Goal: Task Accomplishment & Management: Manage account settings

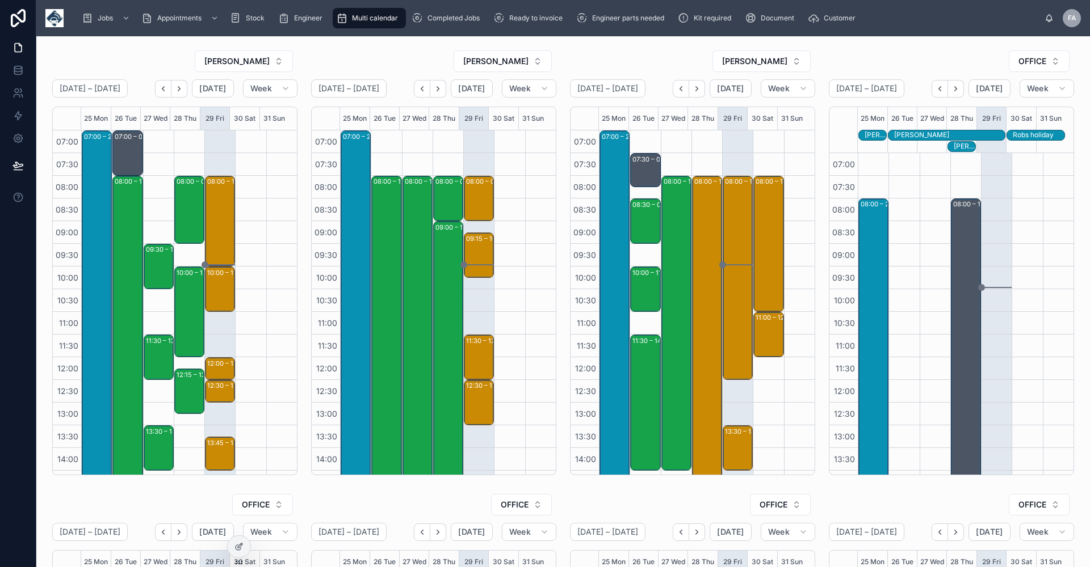
scroll to position [223, 0]
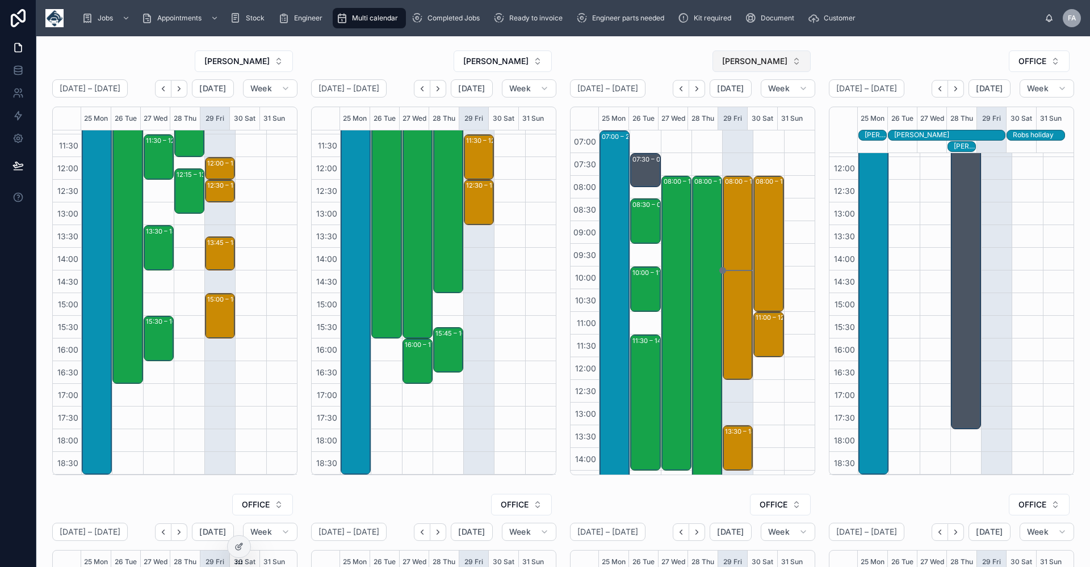
click at [789, 62] on button "[PERSON_NAME]" at bounding box center [761, 62] width 98 height 22
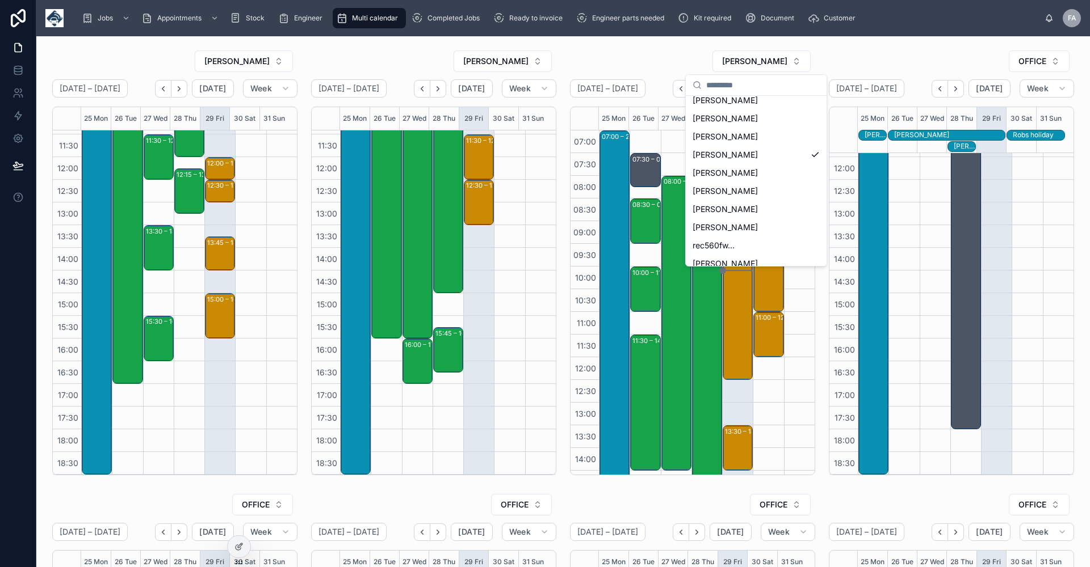
scroll to position [306, 0]
click at [770, 217] on div "[PERSON_NAME]" at bounding box center [756, 218] width 136 height 18
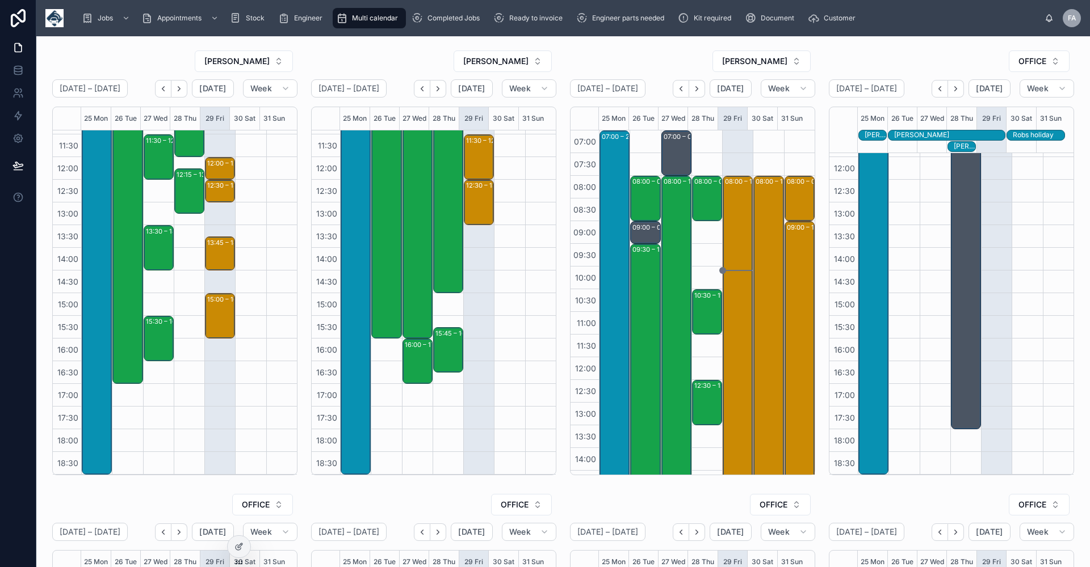
click at [758, 248] on div "08:00 – 17:00 Vetspeed Ltd - 00323022 - TN360 X 12 NETRADYNE CAMERAS - GL20 8SL" at bounding box center [768, 380] width 27 height 406
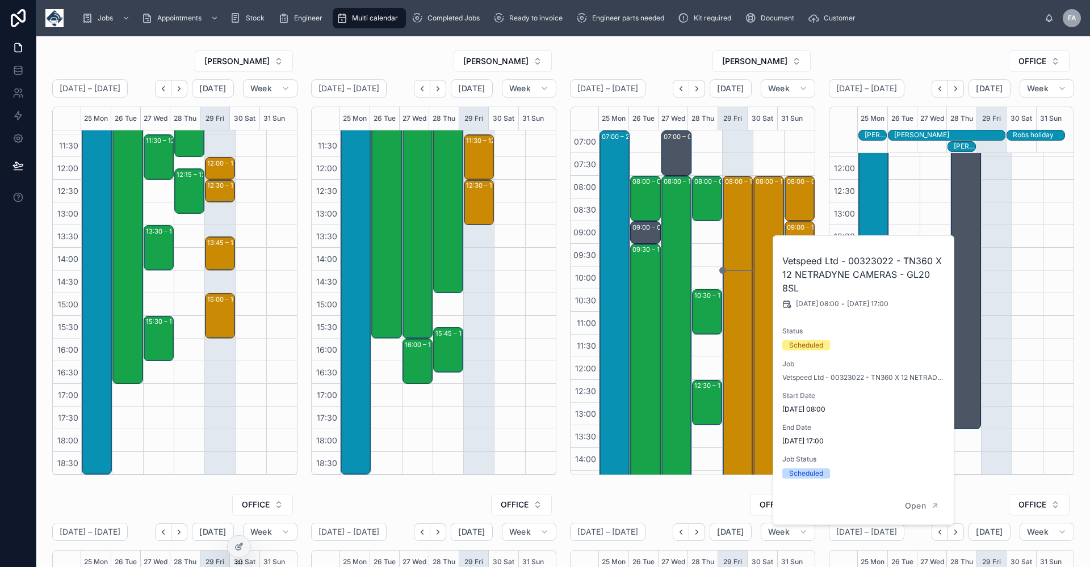
click at [758, 248] on div "08:00 – 17:00 Vetspeed Ltd - 00323022 - TN360 X 12 NETRADYNE CAMERAS - GL20 8SL" at bounding box center [768, 380] width 27 height 406
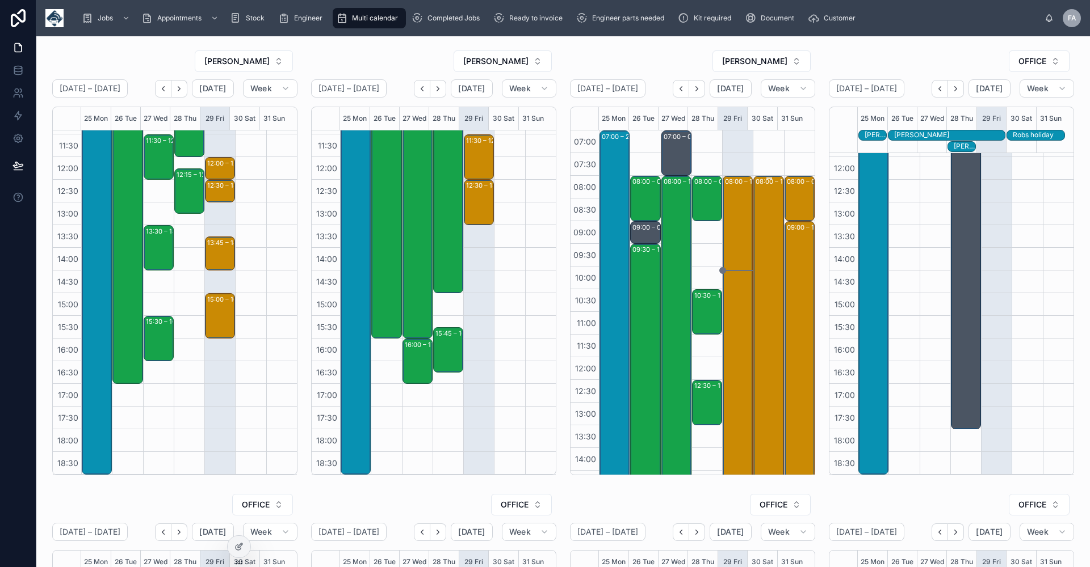
click at [759, 247] on div "08:00 – 17:00 Vetspeed Ltd - 00323022 - TN360 X 12 NETRADYNE CAMERAS - GL20 8SL" at bounding box center [768, 380] width 27 height 406
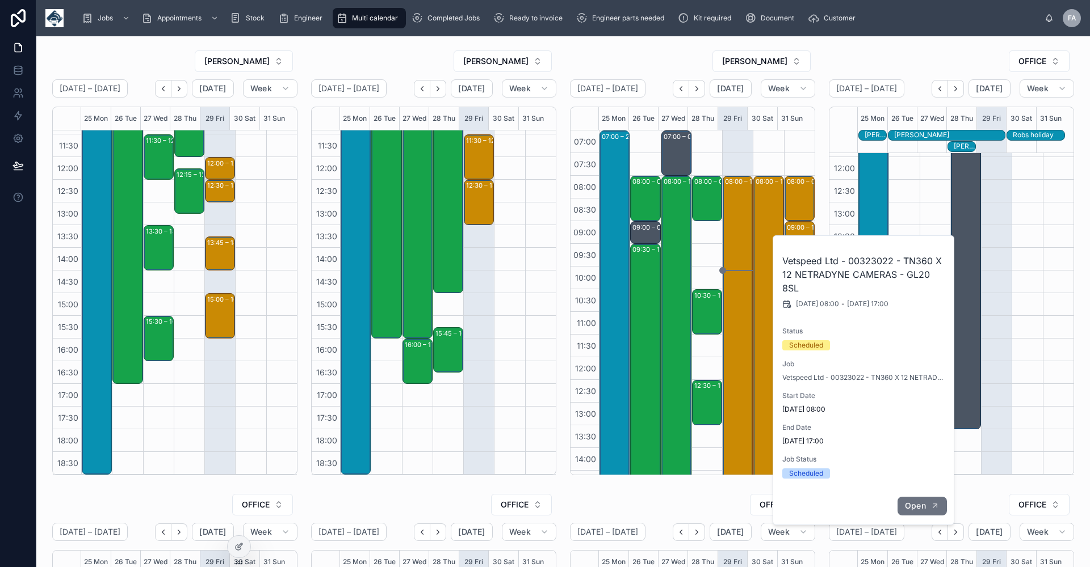
click at [917, 503] on span "Open" at bounding box center [915, 506] width 21 height 10
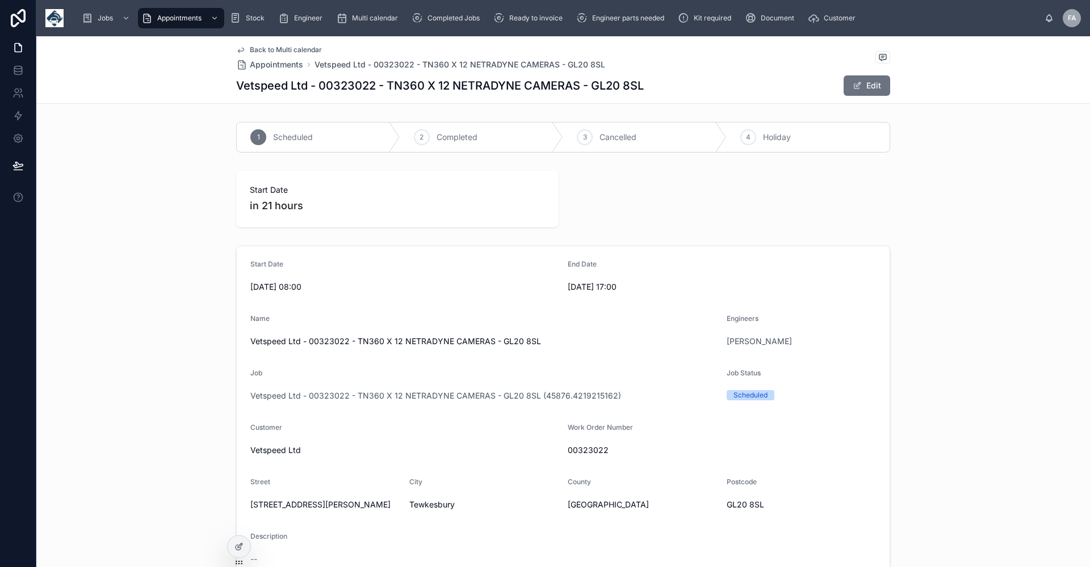
click at [266, 50] on span "Back to Multi calendar" at bounding box center [286, 49] width 72 height 9
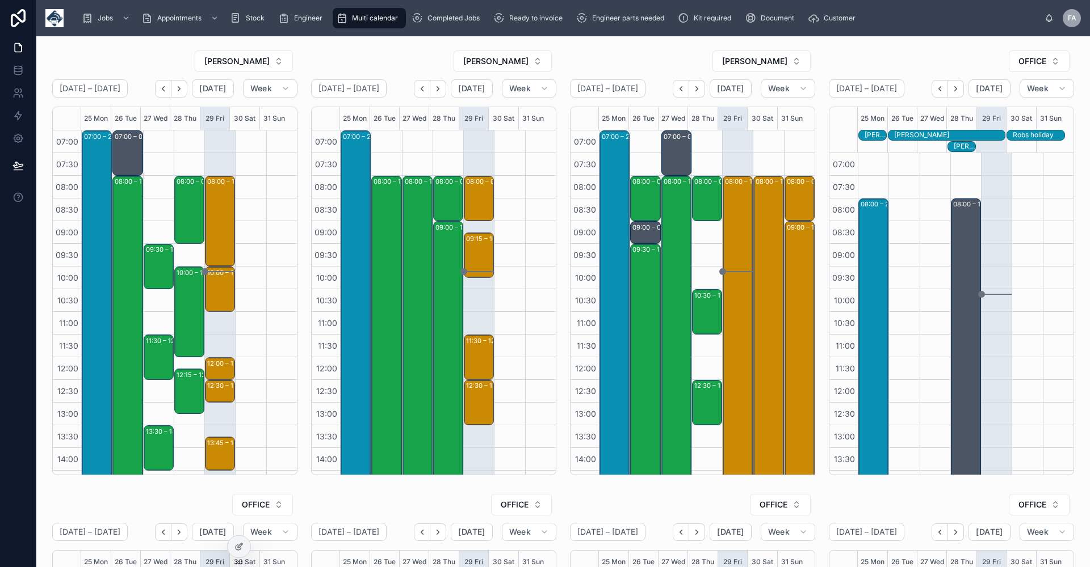
scroll to position [223, 0]
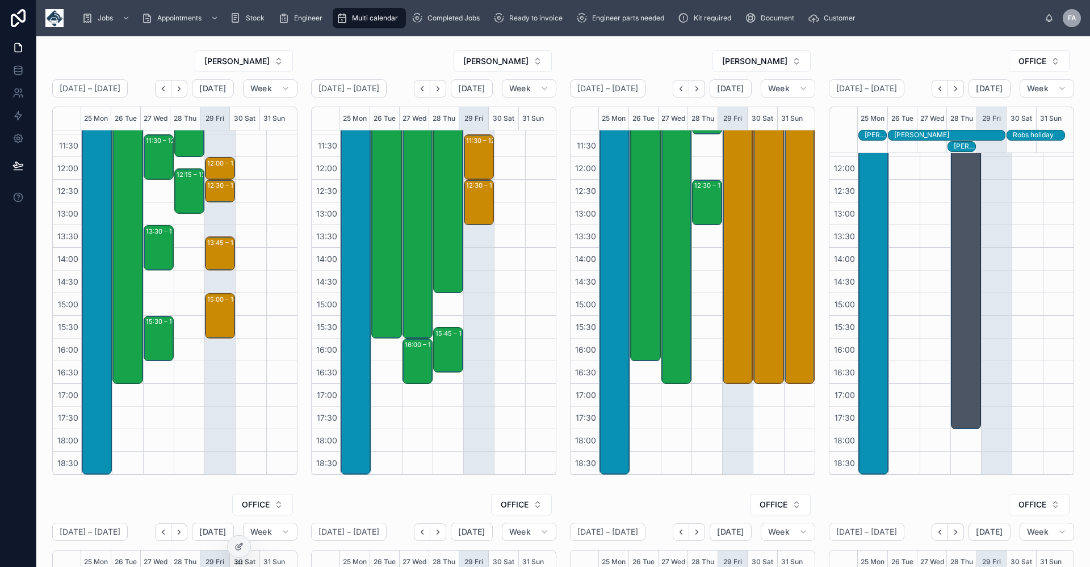
click at [697, 435] on div "08:00 – 09:00 [PERSON_NAME] Ltd - 00318977 - 1 X Repair - 8AM (BEFORE M&J PLS) …" at bounding box center [706, 202] width 31 height 545
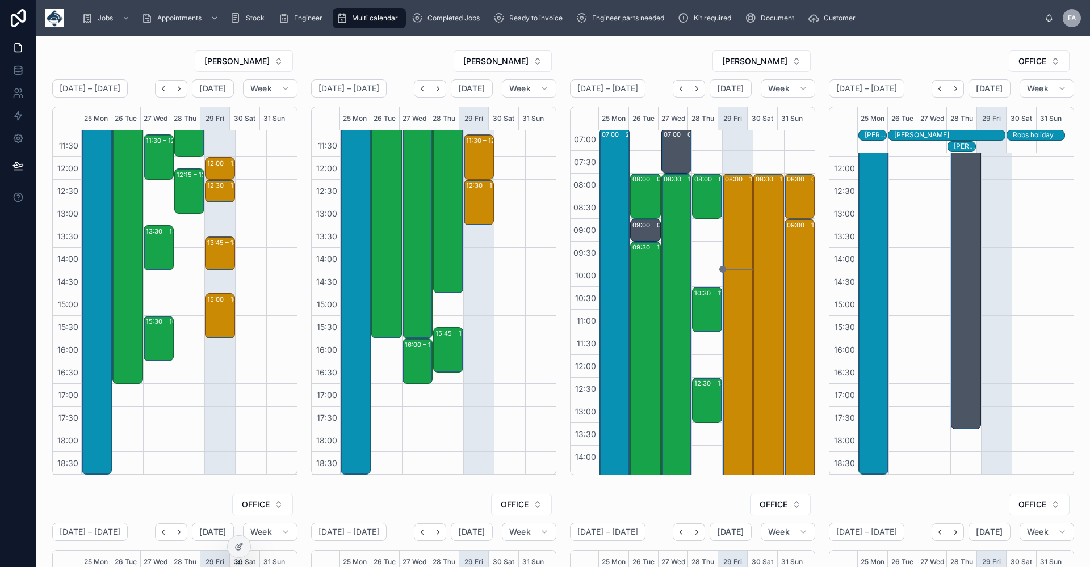
scroll to position [0, 0]
click at [247, 308] on div at bounding box center [250, 202] width 31 height 545
click at [284, 88] on icon "button" at bounding box center [285, 88] width 9 height 9
click at [146, 62] on div "[PERSON_NAME]" at bounding box center [174, 61] width 245 height 23
click at [695, 87] on icon "Next" at bounding box center [696, 89] width 9 height 9
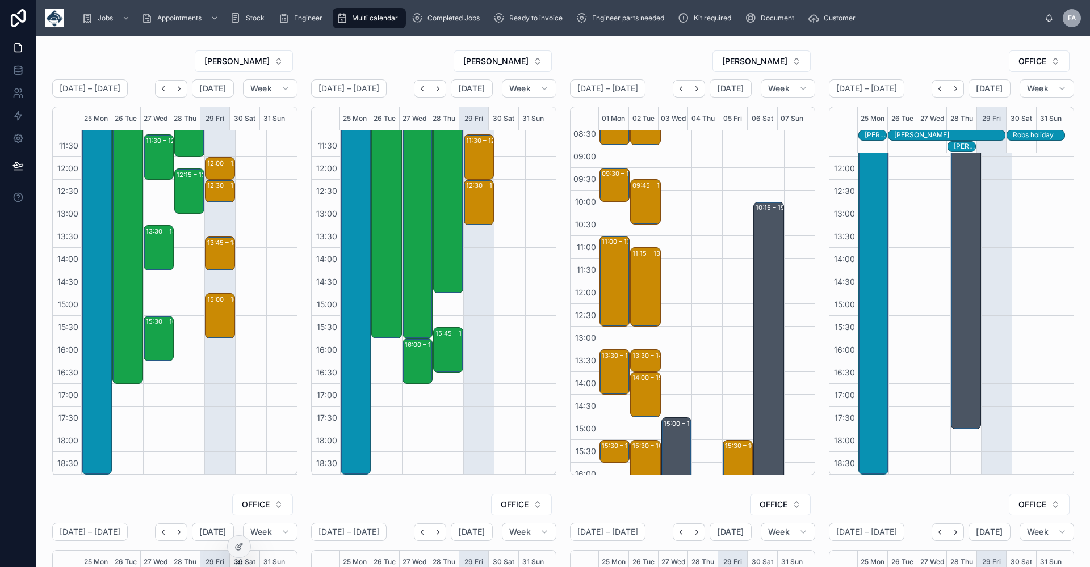
scroll to position [75, 0]
click at [692, 321] on div at bounding box center [706, 327] width 31 height 545
